Goal: Find specific page/section: Find specific page/section

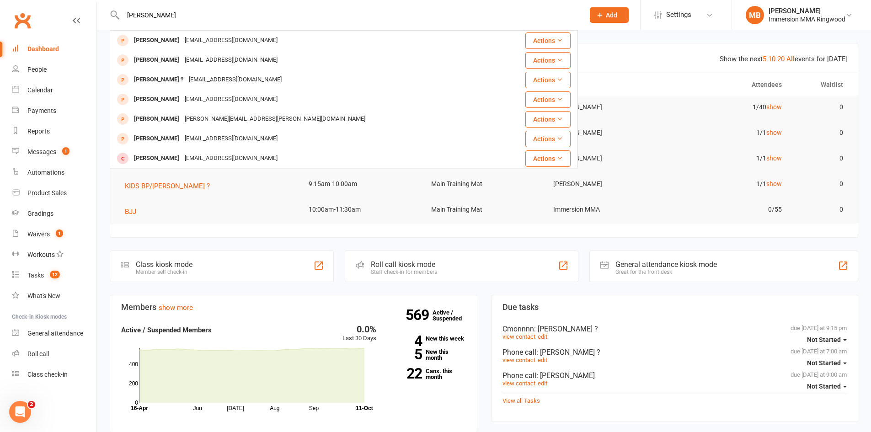
type input "[PERSON_NAME]"
click at [636, 50] on header "Show the next 5 10 20 All events for [DATE] Coming up [DATE]" at bounding box center [484, 57] width 748 height 29
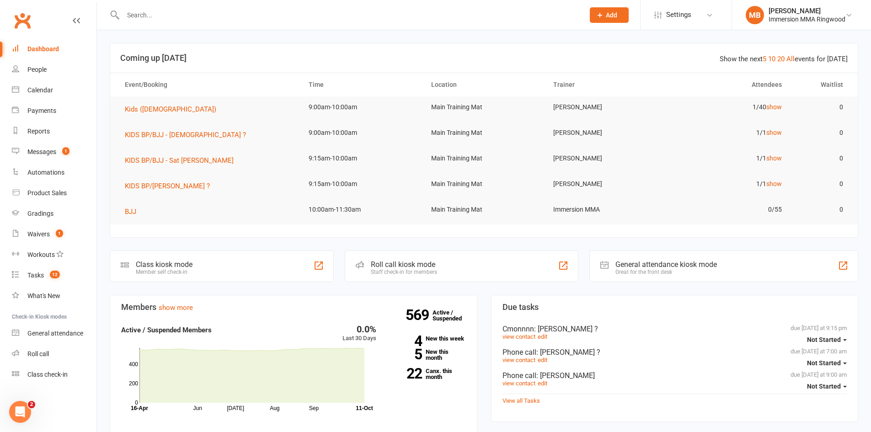
click at [331, 21] on input "text" at bounding box center [349, 15] width 458 height 13
click at [591, 59] on h3 "Coming up [DATE]" at bounding box center [484, 58] width 728 height 9
click at [318, 4] on div at bounding box center [344, 15] width 468 height 30
click at [259, 22] on div at bounding box center [344, 15] width 468 height 30
click at [228, 21] on input "text" at bounding box center [349, 15] width 458 height 13
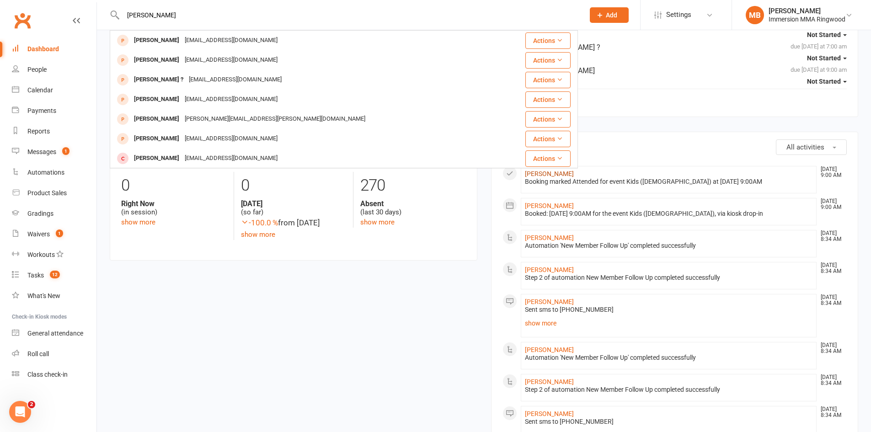
scroll to position [152, 0]
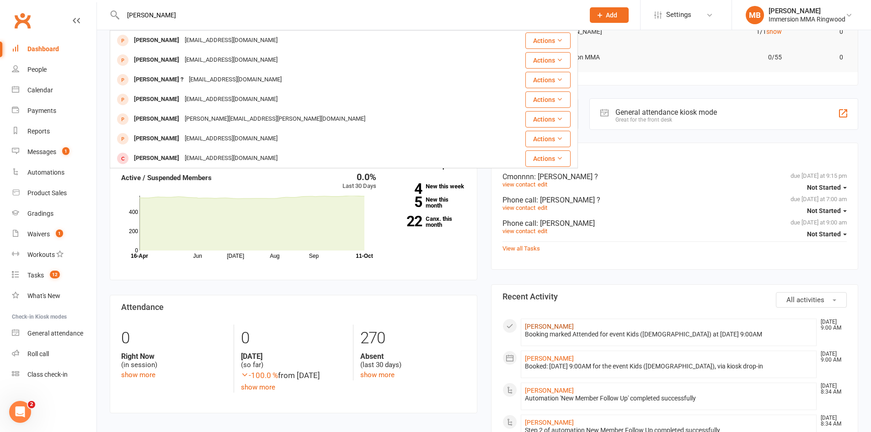
type input "[PERSON_NAME]"
click at [545, 325] on link "[PERSON_NAME]" at bounding box center [549, 326] width 49 height 7
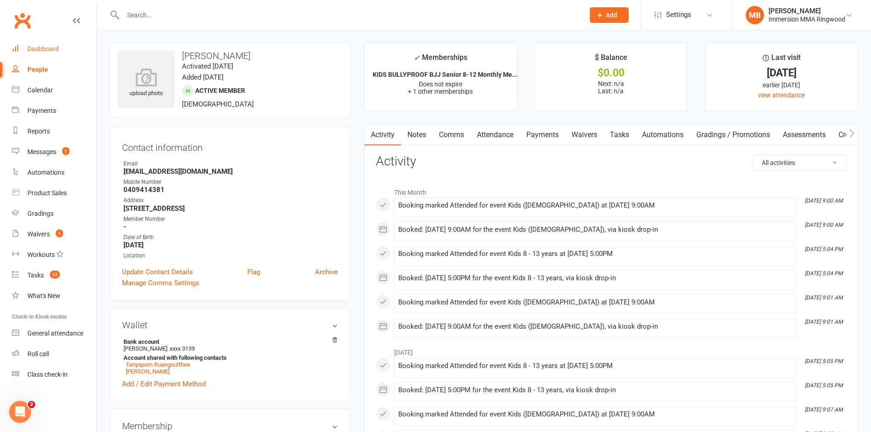
click at [42, 53] on link "Dashboard" at bounding box center [54, 49] width 85 height 21
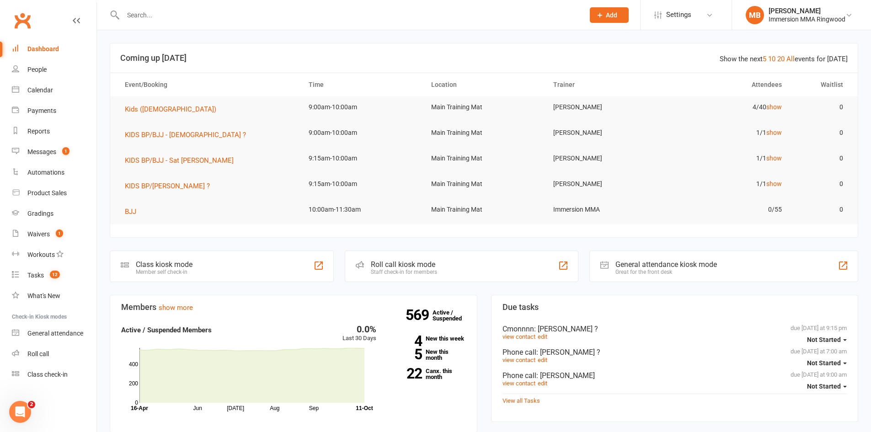
click at [184, 24] on div at bounding box center [344, 15] width 468 height 30
click at [186, 19] on input "text" at bounding box center [349, 15] width 458 height 13
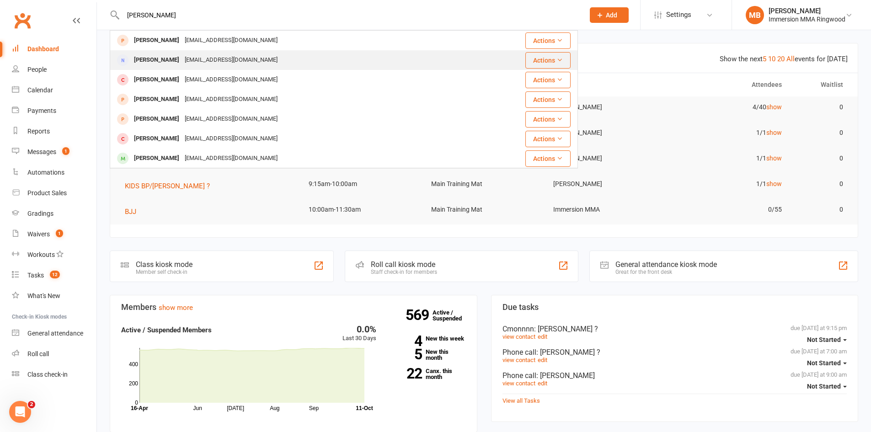
type input "[PERSON_NAME]"
click at [214, 65] on div "[EMAIL_ADDRESS][DOMAIN_NAME]" at bounding box center [231, 60] width 98 height 13
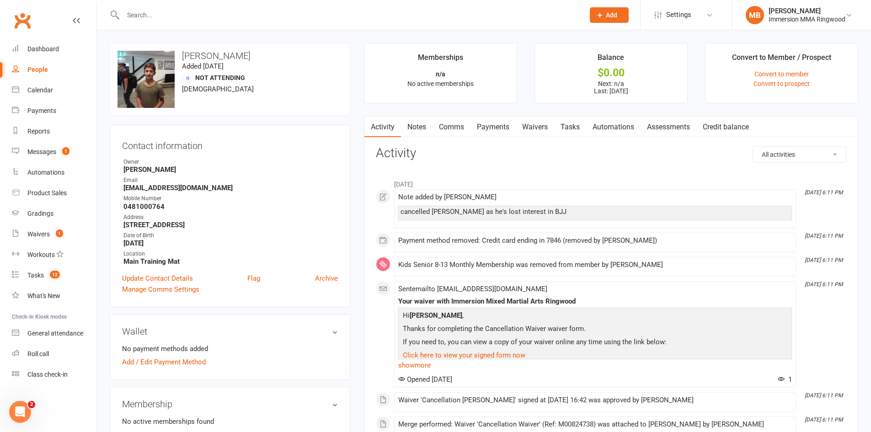
click at [173, 14] on input "text" at bounding box center [349, 15] width 458 height 13
click at [65, 57] on link "Dashboard" at bounding box center [54, 49] width 85 height 21
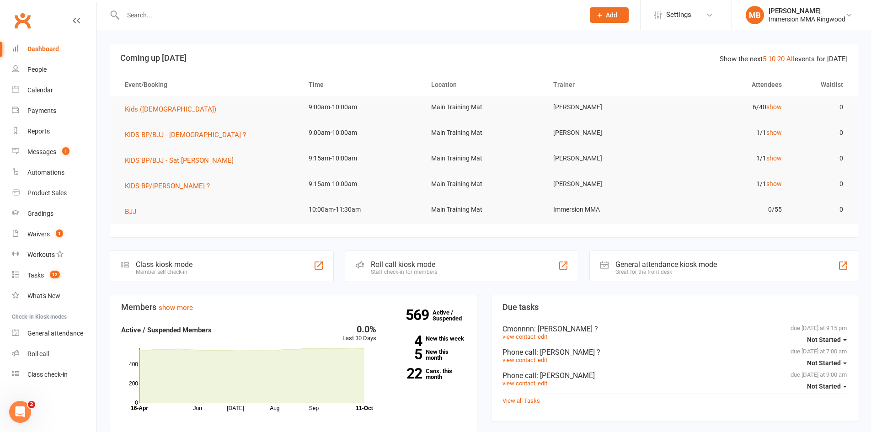
drag, startPoint x: 141, startPoint y: 36, endPoint x: 95, endPoint y: 12, distance: 52.2
click at [210, 12] on input "text" at bounding box center [349, 15] width 458 height 13
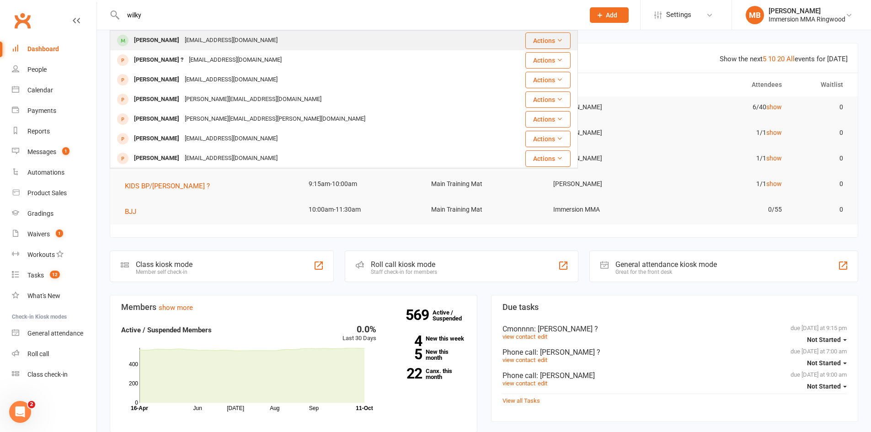
type input "wilky"
click at [182, 40] on div "[EMAIL_ADDRESS][DOMAIN_NAME]" at bounding box center [231, 40] width 98 height 13
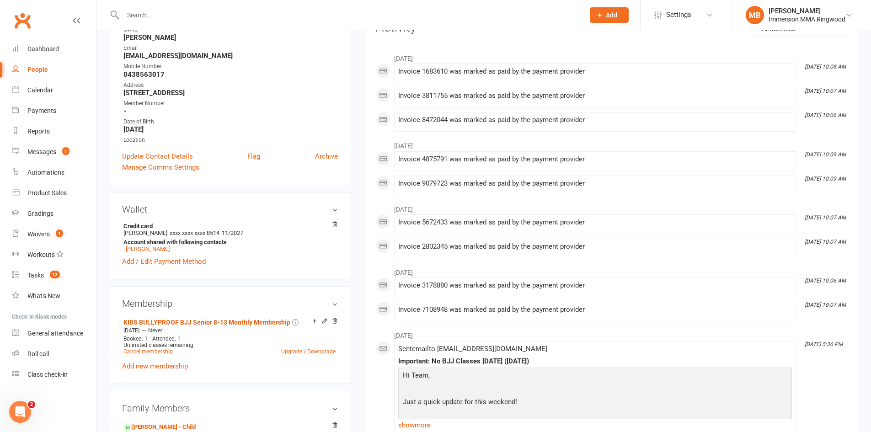
scroll to position [152, 0]
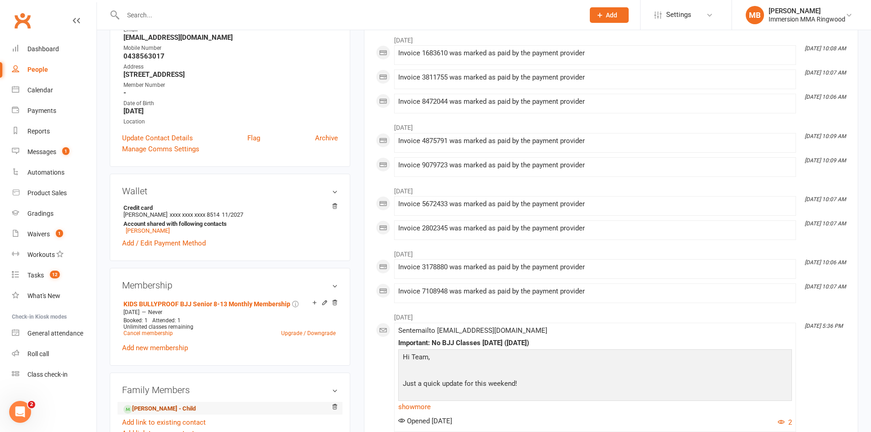
click at [165, 408] on link "[PERSON_NAME] - Child" at bounding box center [160, 409] width 72 height 10
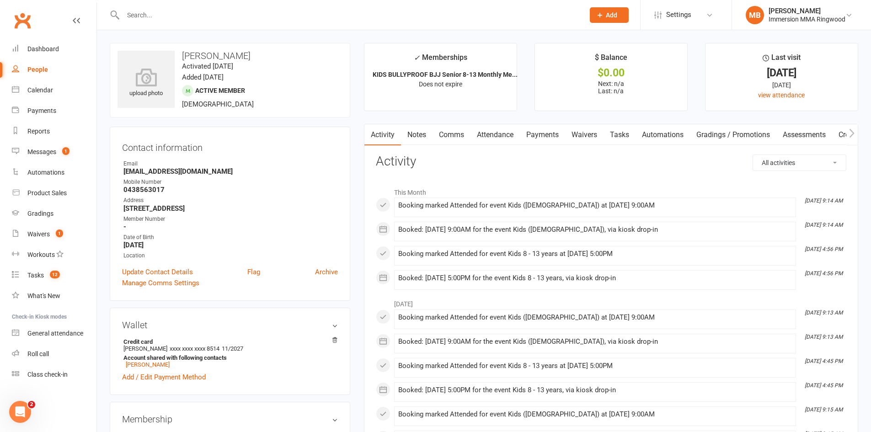
click at [537, 139] on link "Payments" at bounding box center [542, 134] width 45 height 21
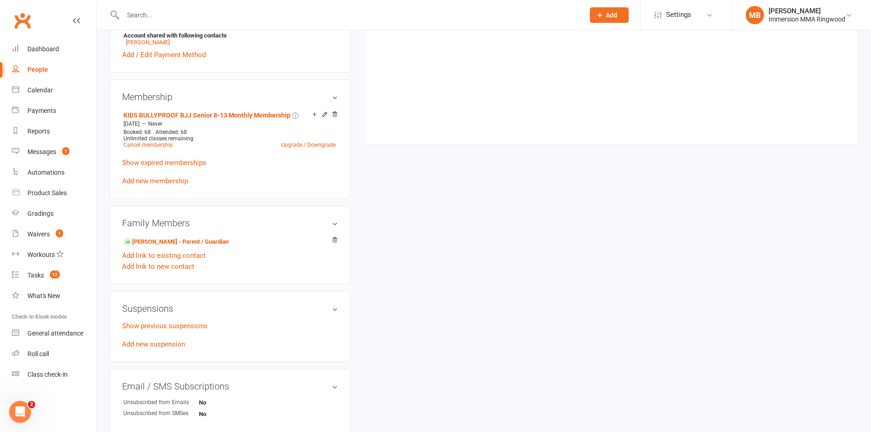
scroll to position [305, 0]
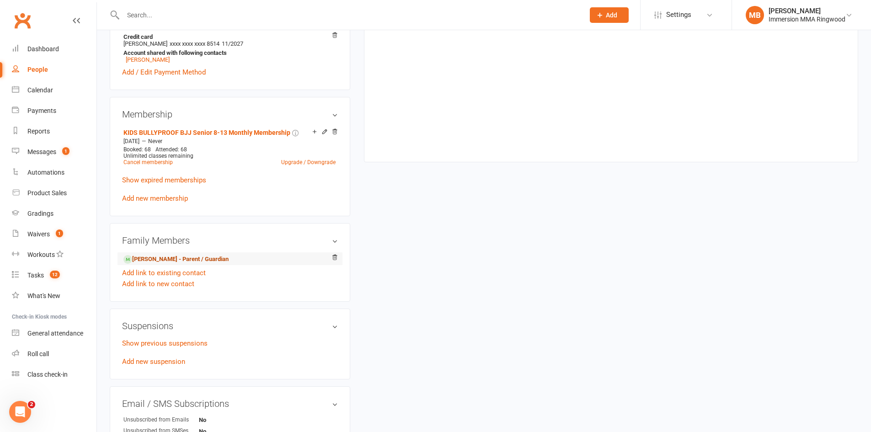
click at [189, 256] on link "[PERSON_NAME] - Parent / Guardian" at bounding box center [176, 260] width 105 height 10
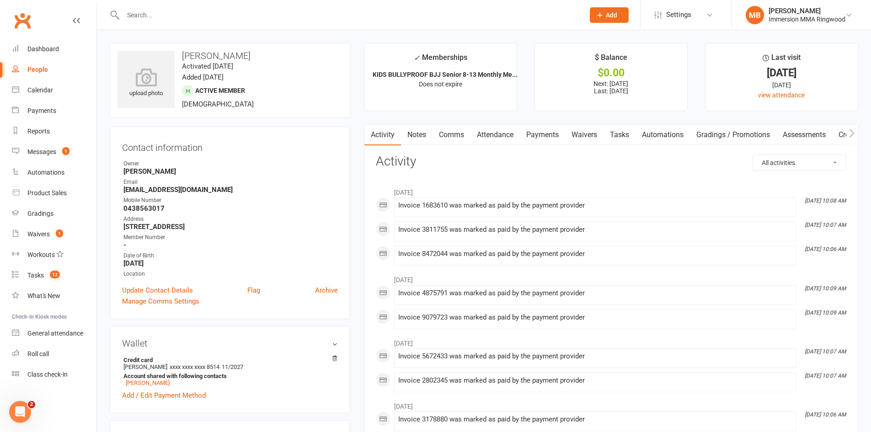
drag, startPoint x: 498, startPoint y: 128, endPoint x: 524, endPoint y: 130, distance: 26.2
click at [498, 128] on link "Attendance" at bounding box center [495, 134] width 49 height 21
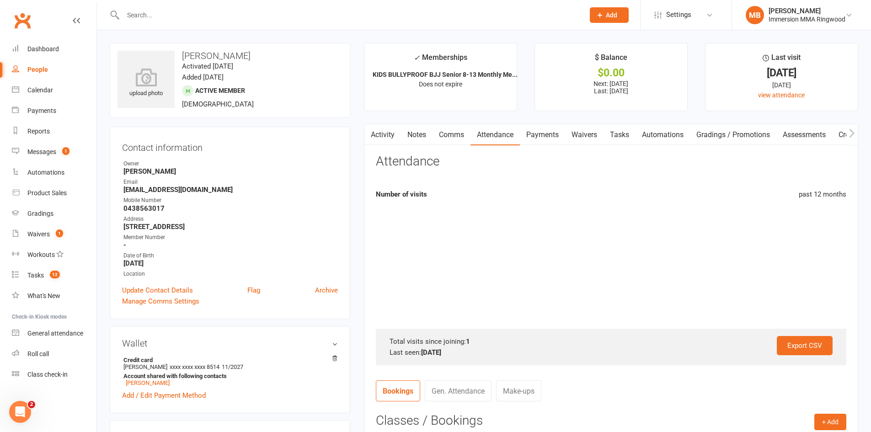
click at [545, 135] on link "Payments" at bounding box center [542, 134] width 45 height 21
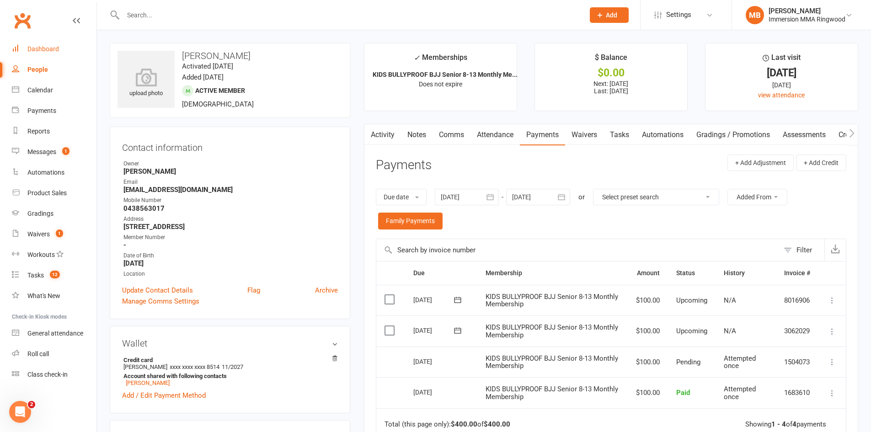
click at [66, 43] on link "Dashboard" at bounding box center [54, 49] width 85 height 21
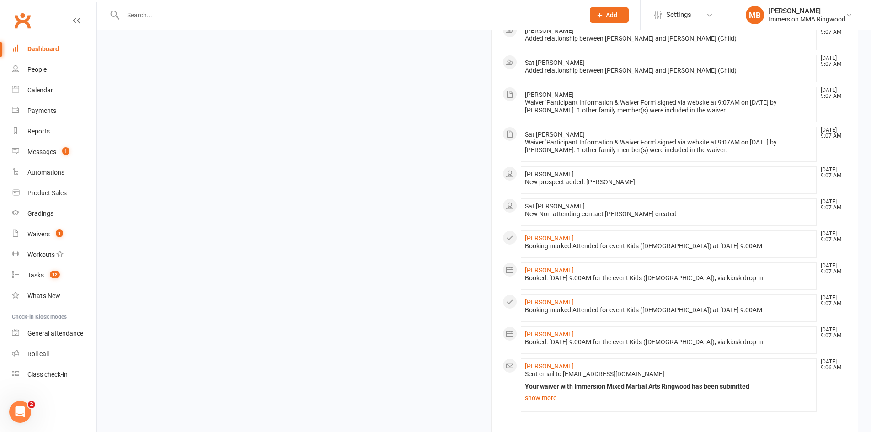
scroll to position [152, 0]
